Goal: Check status: Check status

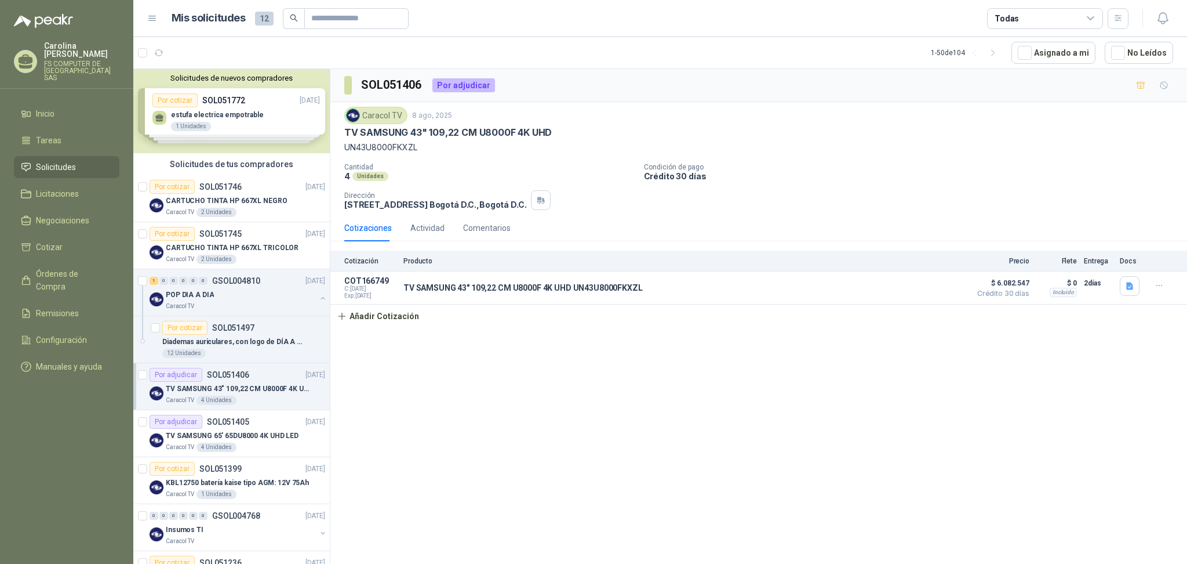
click at [608, 444] on div "SOL051406 Por adjudicar Caracol TV 8 ago, 2025 TV SAMSUNG 43" 109,22 CM U8000F …" at bounding box center [758, 318] width 857 height 499
click at [160, 49] on icon "button" at bounding box center [159, 53] width 10 height 10
click at [388, 416] on div "SOL051406 Por adjudicar Caracol TV 8 ago, 2025 TV SAMSUNG 43" 109,22 CM U8000F …" at bounding box center [758, 318] width 857 height 499
click at [225, 397] on div "4 Unidades" at bounding box center [217, 399] width 40 height 9
click at [458, 389] on div "SOL051406 Por adjudicar Caracol TV 8 ago, 2025 TV SAMSUNG 43" 109,22 CM U8000F …" at bounding box center [758, 318] width 857 height 499
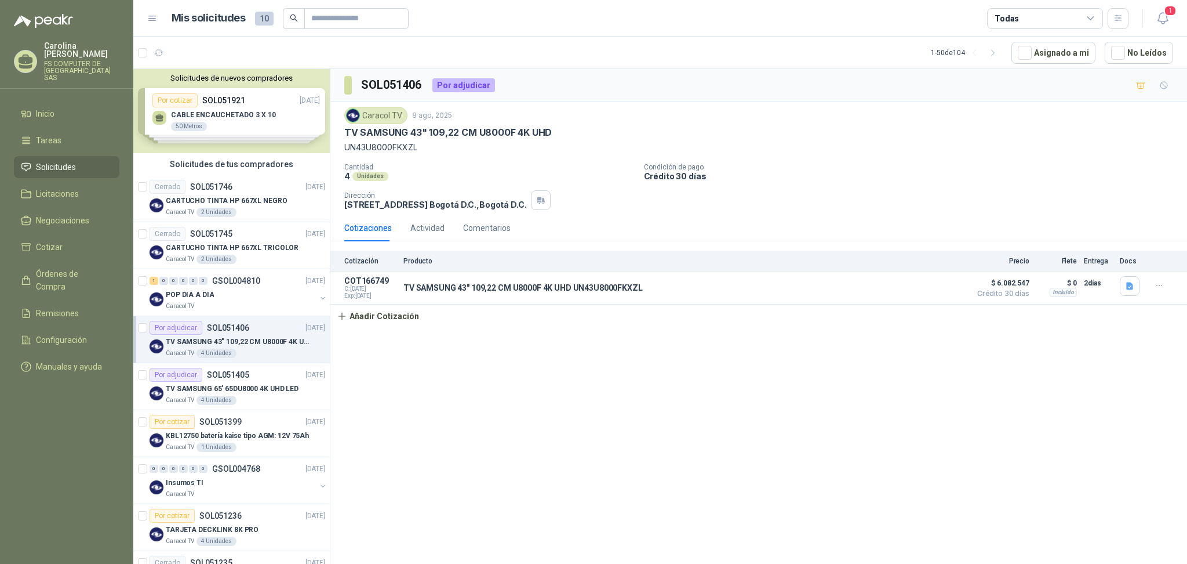
click at [460, 373] on div "SOL051406 Por adjudicar Caracol TV [DATE] TV SAMSUNG 43" 109,22 CM U8000F 4K UH…" at bounding box center [758, 318] width 857 height 499
click at [514, 332] on div "SOL051406 Por adjudicar Caracol TV [DATE] TV SAMSUNG 43" 109,22 CM U8000F 4K UH…" at bounding box center [758, 318] width 857 height 499
click at [506, 329] on div "SOL051406 Por adjudicar Caracol TV [DATE] TV SAMSUNG 43" 109,22 CM U8000F 4K UH…" at bounding box center [758, 318] width 857 height 499
